Goal: Find contact information: Find contact information

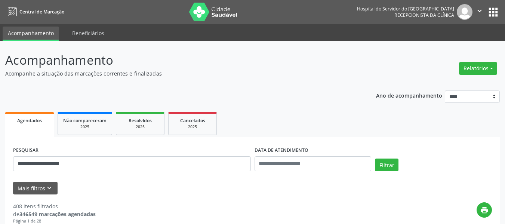
click at [375, 158] on button "Filtrar" at bounding box center [387, 164] width 24 height 13
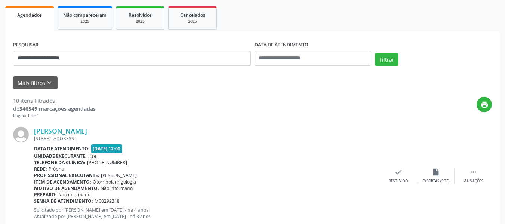
scroll to position [106, 0]
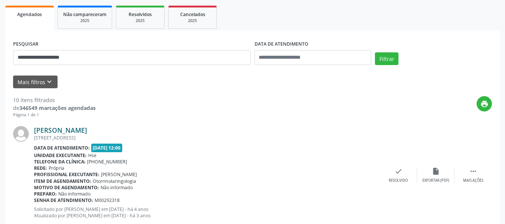
click at [87, 130] on link "[PERSON_NAME]" at bounding box center [60, 130] width 53 height 8
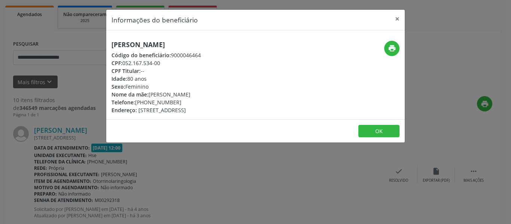
drag, startPoint x: 246, startPoint y: 43, endPoint x: 99, endPoint y: 45, distance: 146.5
click at [99, 45] on div "Informações do beneficiário × [PERSON_NAME] Código do beneficiário: 9000046464 …" at bounding box center [255, 112] width 511 height 224
copy h5 "[PERSON_NAME]"
drag, startPoint x: 162, startPoint y: 64, endPoint x: 125, endPoint y: 63, distance: 37.4
click at [125, 63] on div "CPF: 052.167.534-00" at bounding box center [155, 63] width 89 height 8
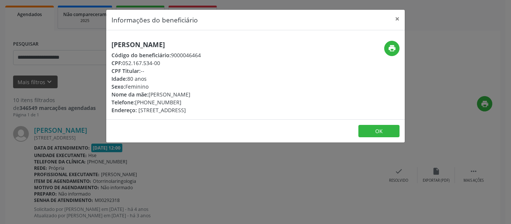
copy div "052.167.534-00"
drag, startPoint x: 181, startPoint y: 102, endPoint x: 148, endPoint y: 103, distance: 33.3
click at [148, 103] on div "Telefone: [PHONE_NUMBER]" at bounding box center [155, 102] width 89 height 8
copy div "98644-6244"
click at [387, 42] on button "print" at bounding box center [391, 48] width 15 height 15
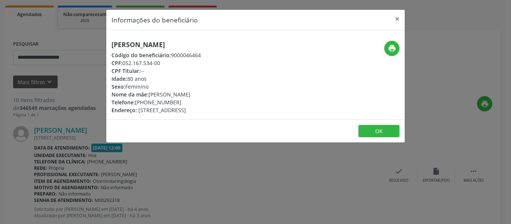
click at [409, 10] on div "Informações do beneficiário × [PERSON_NAME] Código do beneficiário: 9000046464 …" at bounding box center [255, 112] width 511 height 224
click at [394, 21] on ul "Agendados Não compareceram 2025 Resolvidos 2025 Cancelados 2025" at bounding box center [252, 17] width 495 height 27
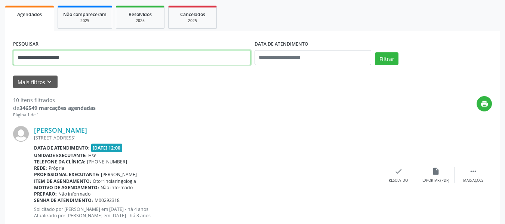
click at [85, 59] on input "**********" at bounding box center [132, 57] width 238 height 15
click at [85, 58] on input "**********" at bounding box center [132, 57] width 238 height 15
paste input "text"
type input "**********"
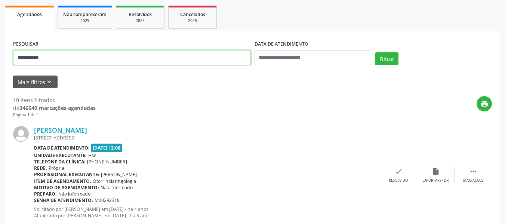
click at [375, 52] on button "Filtrar" at bounding box center [387, 58] width 24 height 13
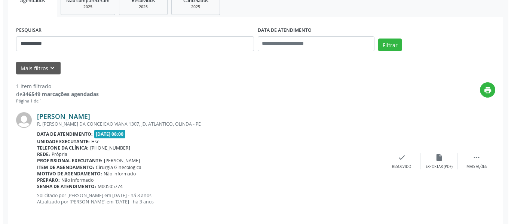
scroll to position [127, 0]
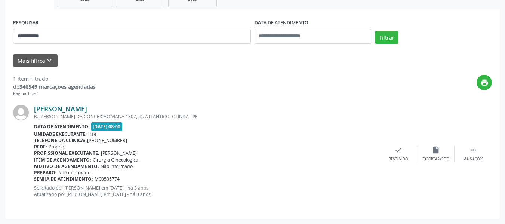
click at [87, 109] on link "[PERSON_NAME]" at bounding box center [60, 109] width 53 height 8
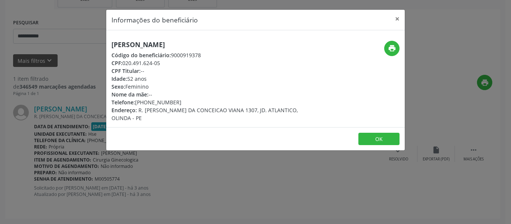
drag, startPoint x: 273, startPoint y: 34, endPoint x: 112, endPoint y: 31, distance: 161.1
click at [112, 31] on div "[PERSON_NAME] Código do beneficiário: 9000919378 CPF: 020.491.624-05 CPF Titula…" at bounding box center [255, 78] width 298 height 97
copy h5 "[PERSON_NAME]"
